Goal: Transaction & Acquisition: Purchase product/service

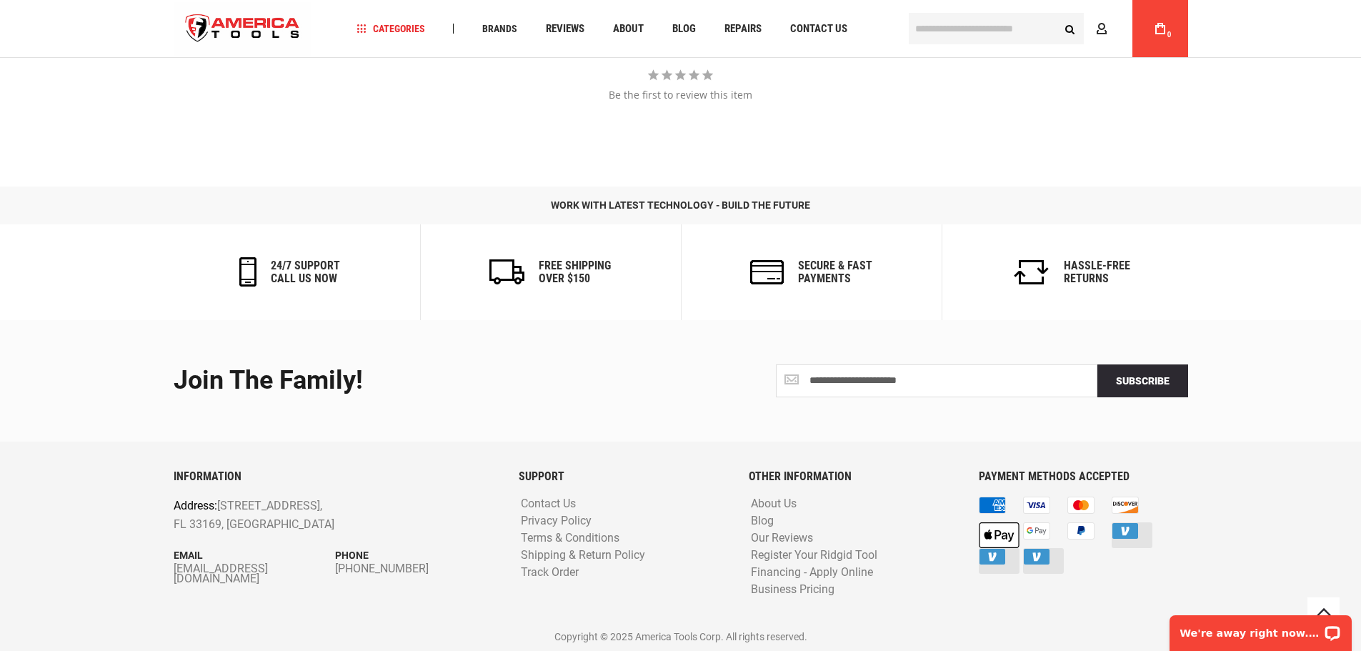
scroll to position [1652, 0]
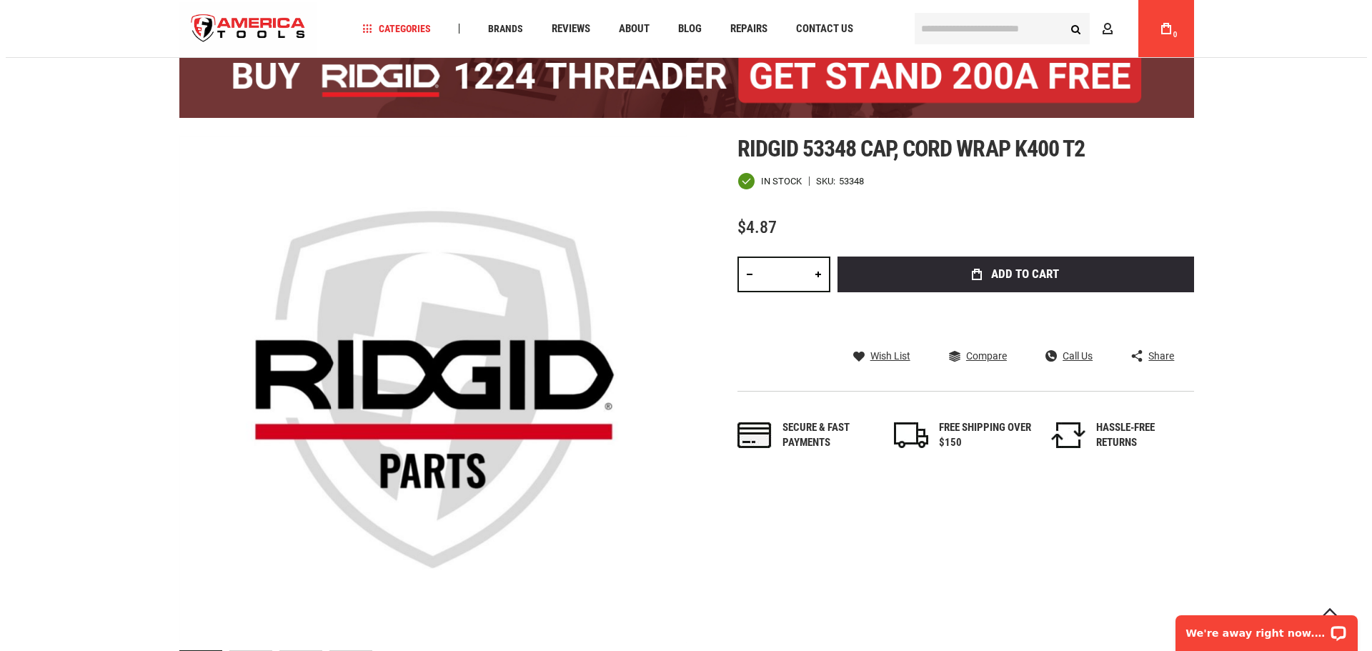
scroll to position [143, 0]
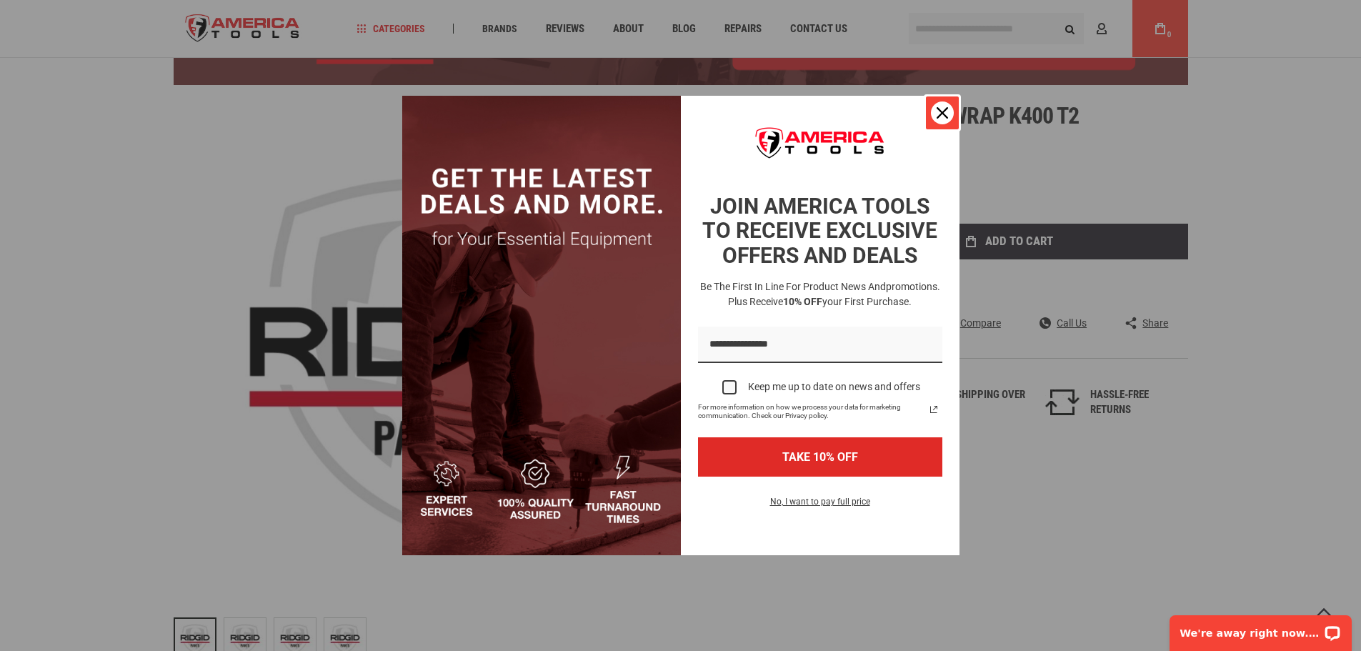
click at [938, 111] on icon "close icon" at bounding box center [942, 112] width 11 height 11
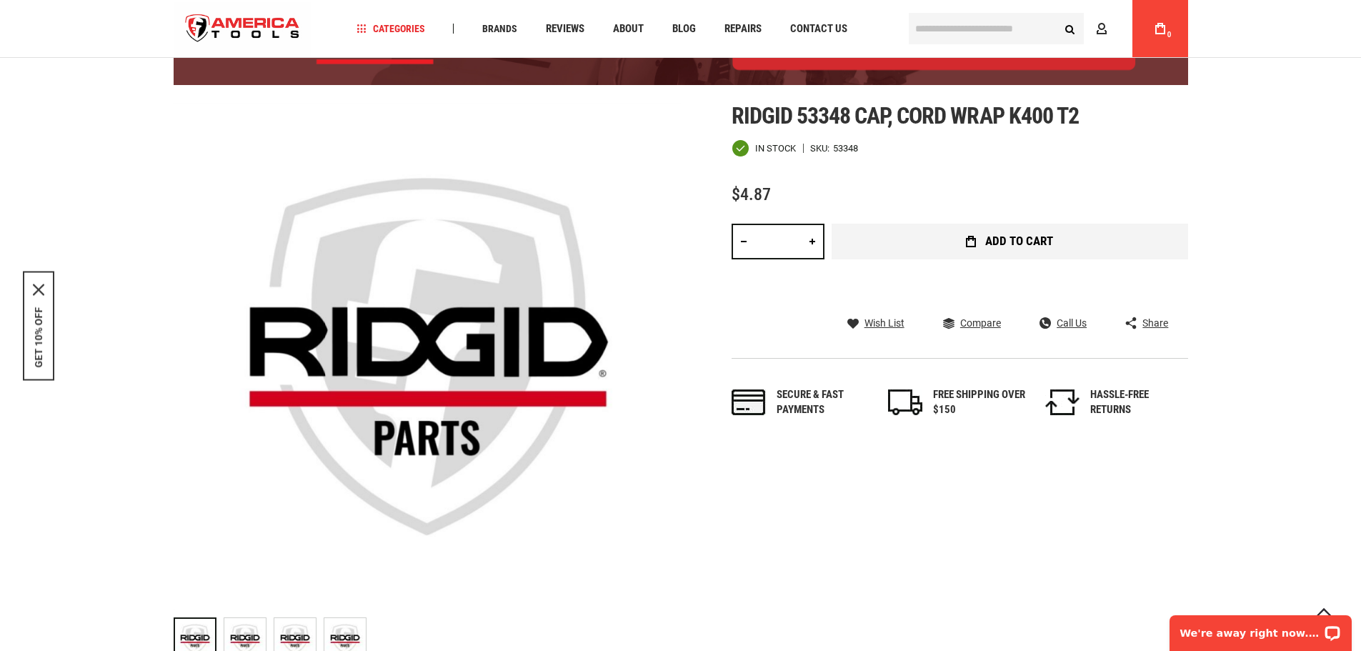
click at [1003, 243] on span "Add to Cart" at bounding box center [1019, 241] width 68 height 12
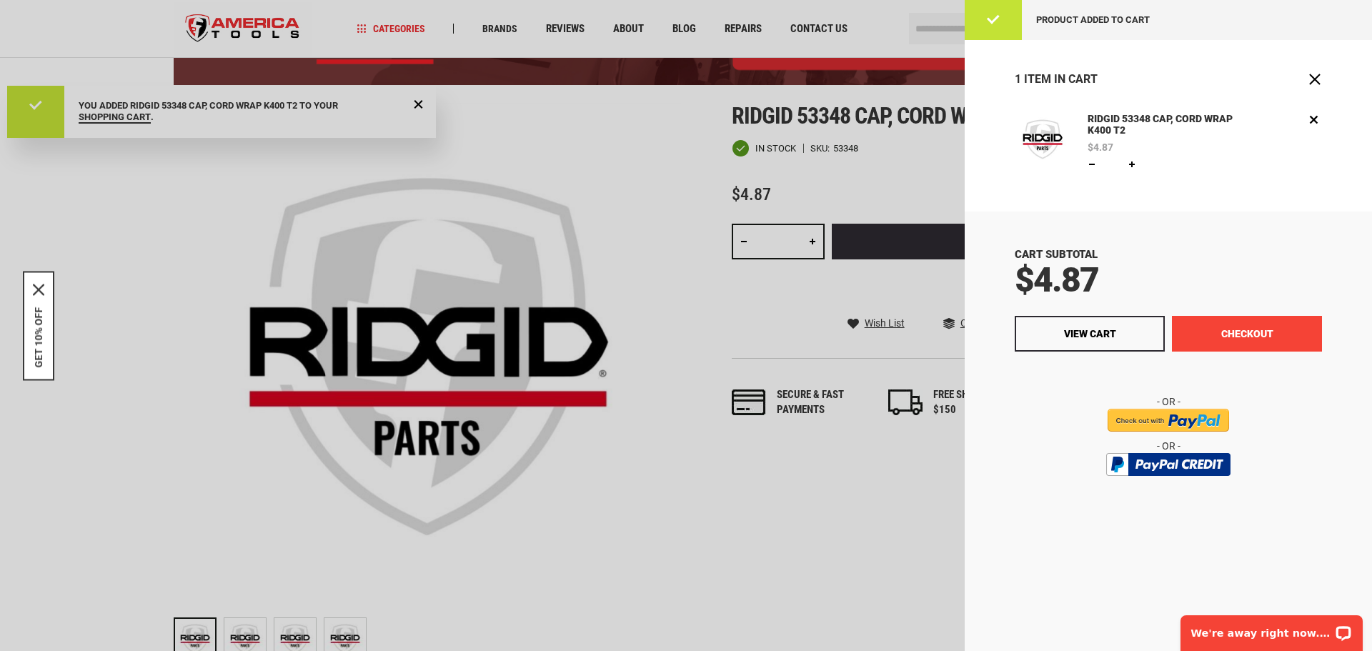
click at [1226, 334] on button "Checkout" at bounding box center [1247, 334] width 150 height 36
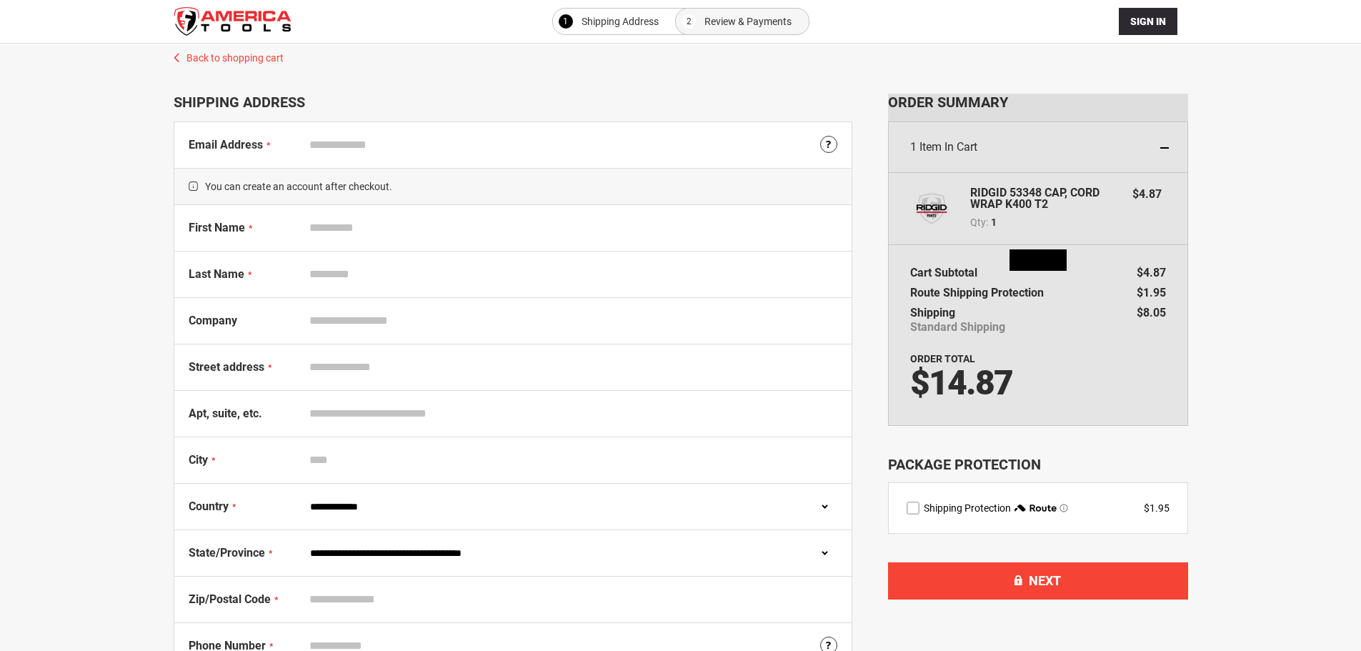
select select "**"
